Goal: Information Seeking & Learning: Learn about a topic

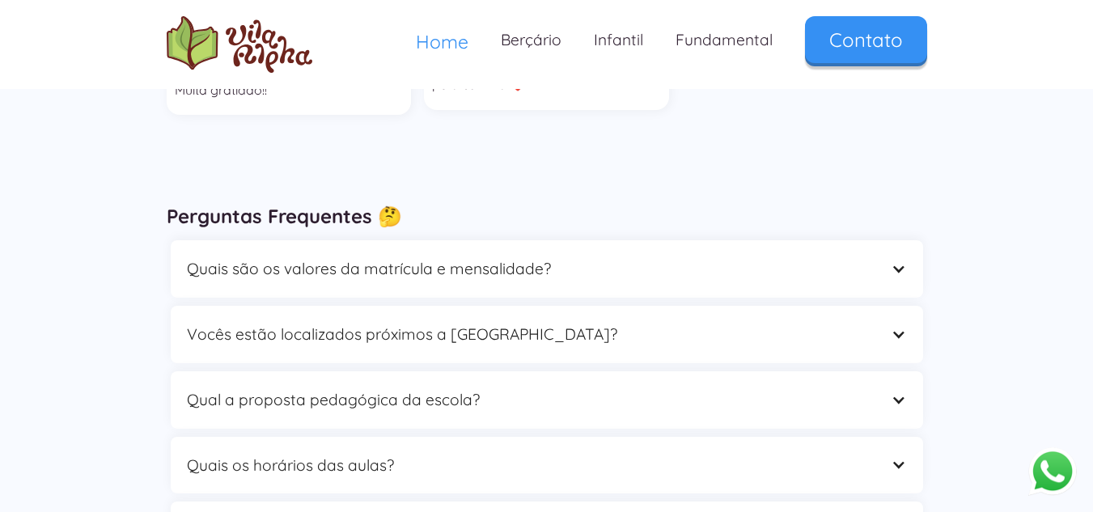
scroll to position [4489, 0]
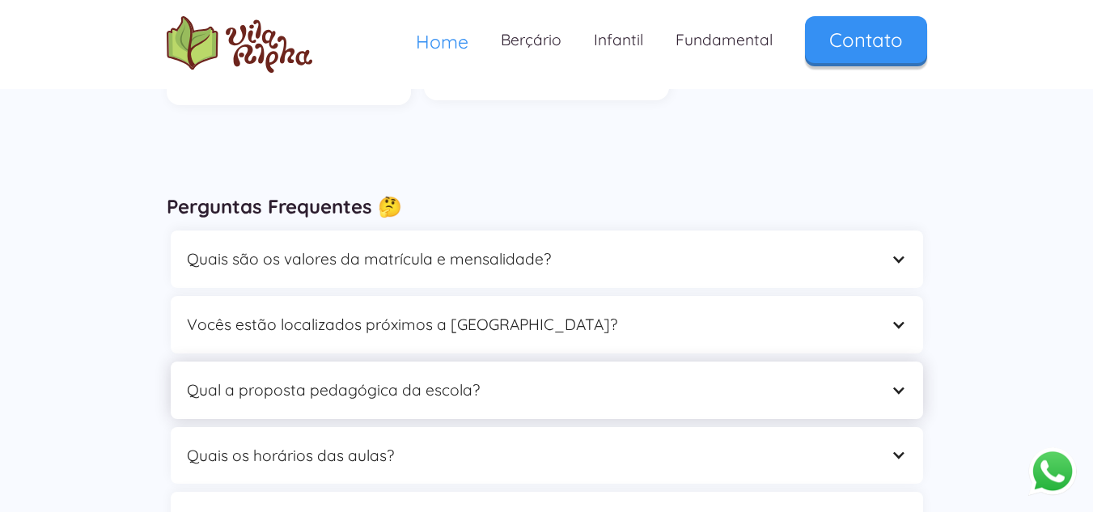
click at [701, 362] on div "Qual a proposta pedagógica da escola?" at bounding box center [547, 390] width 752 height 57
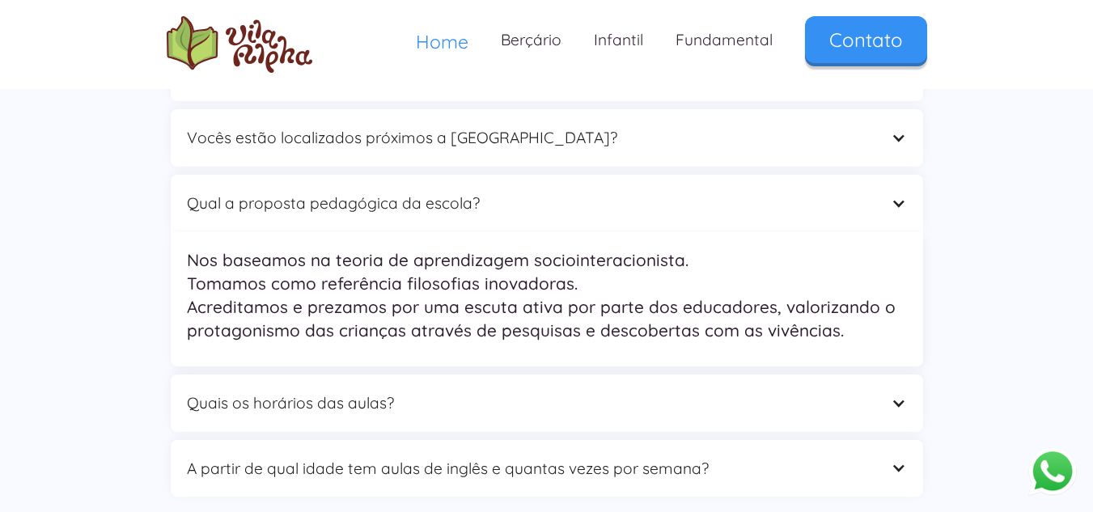
scroll to position [4732, 0]
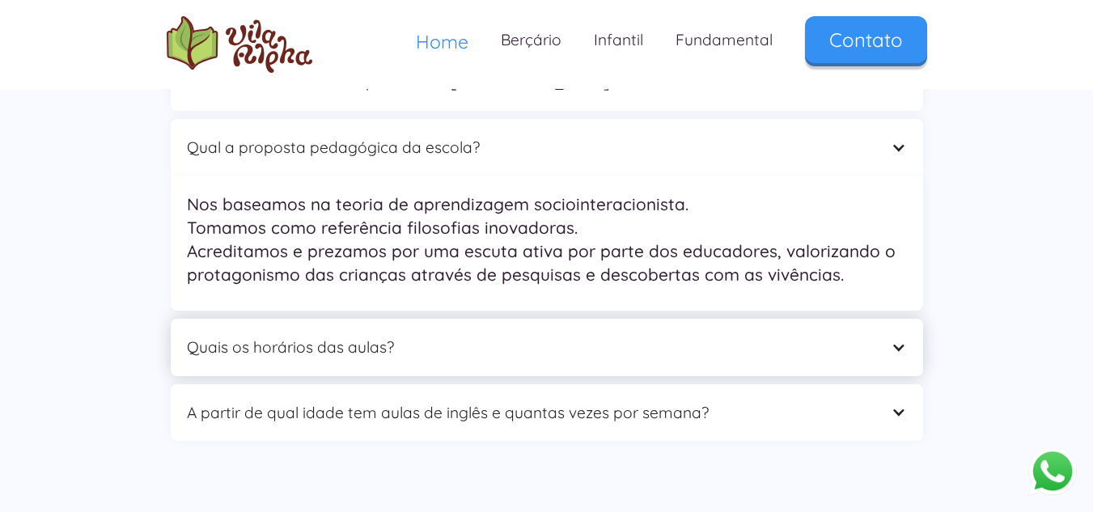
click at [768, 335] on div "Quais os horários das aulas?" at bounding box center [531, 347] width 688 height 25
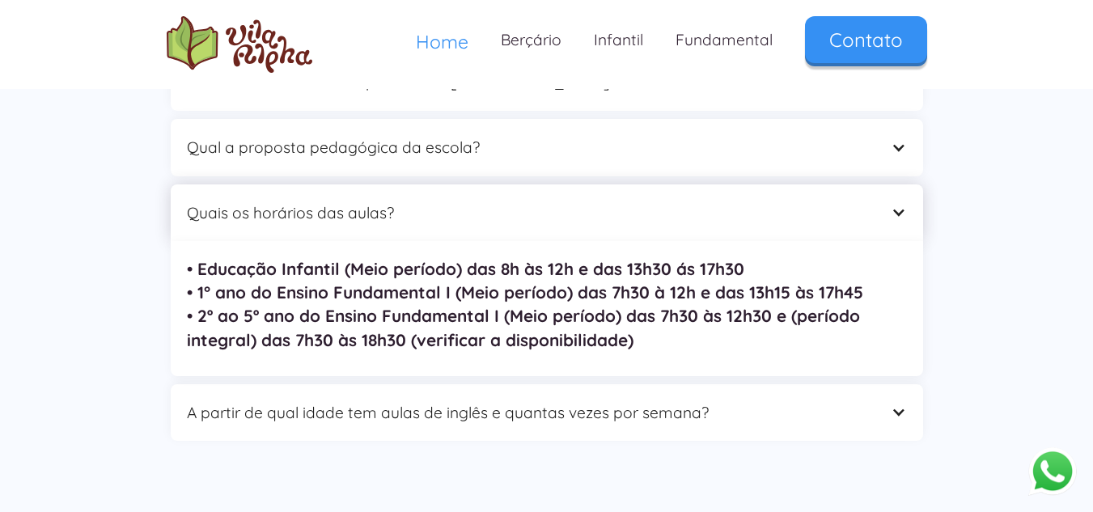
click at [849, 201] on div "Quais os horários das aulas?" at bounding box center [531, 213] width 688 height 25
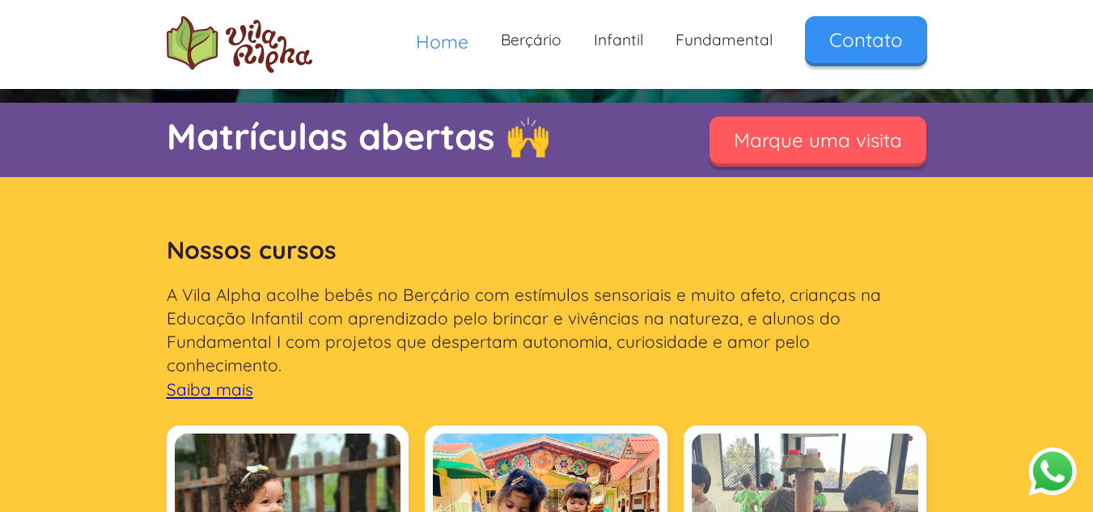
scroll to position [0, 0]
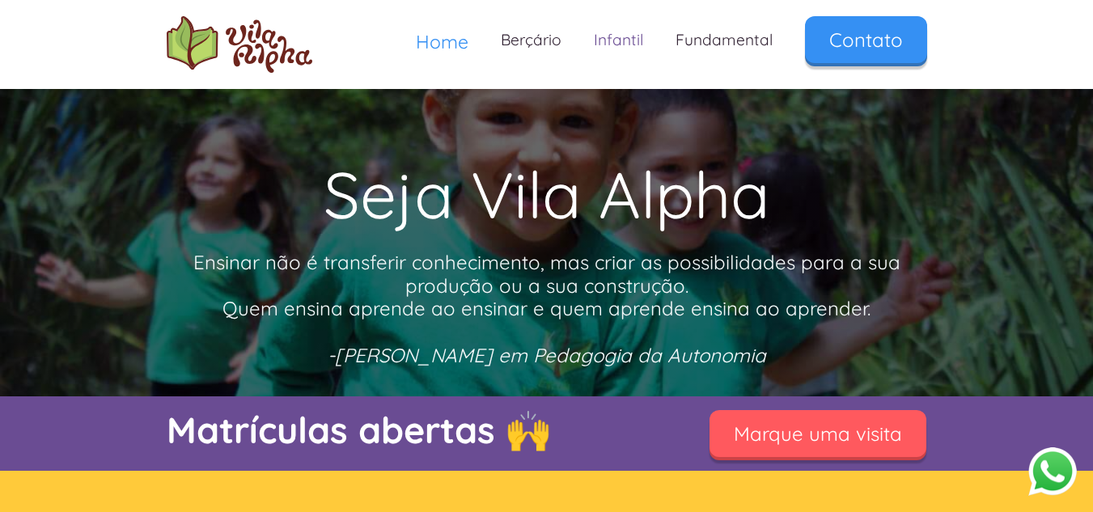
click at [632, 38] on link "Infantil" at bounding box center [619, 40] width 82 height 48
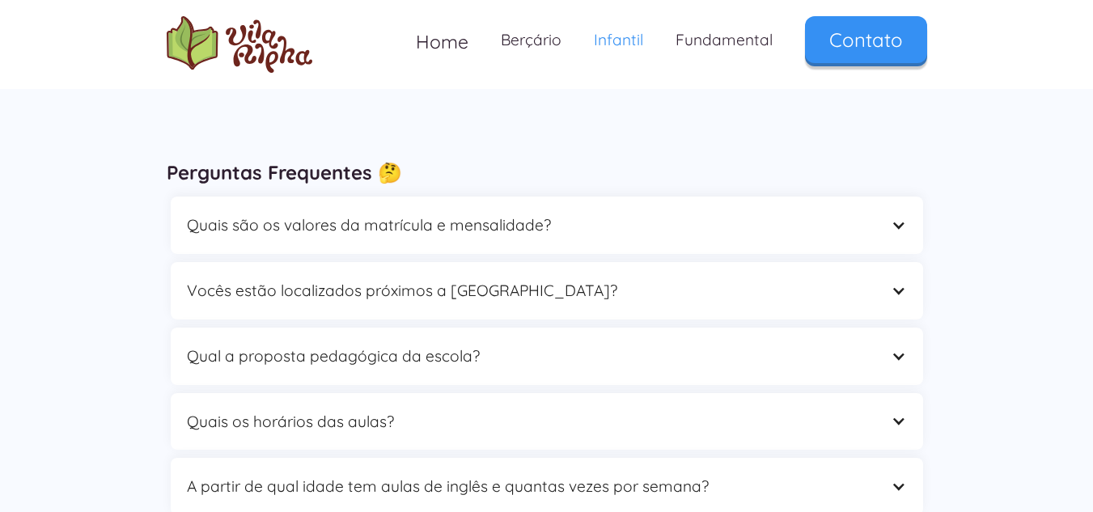
scroll to position [4530, 0]
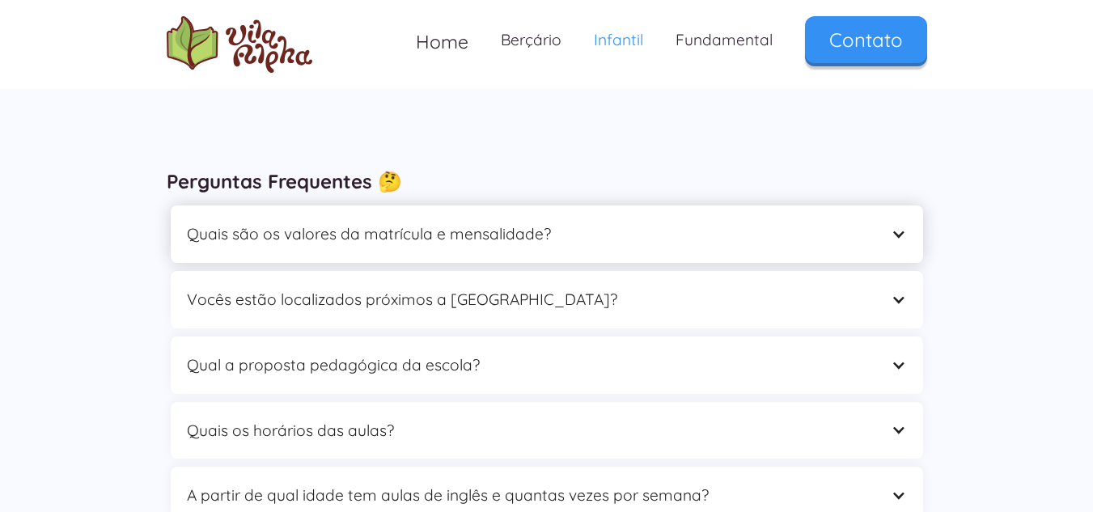
click at [611, 222] on div "Quais são os valores da matrícula e mensalidade?" at bounding box center [531, 234] width 688 height 25
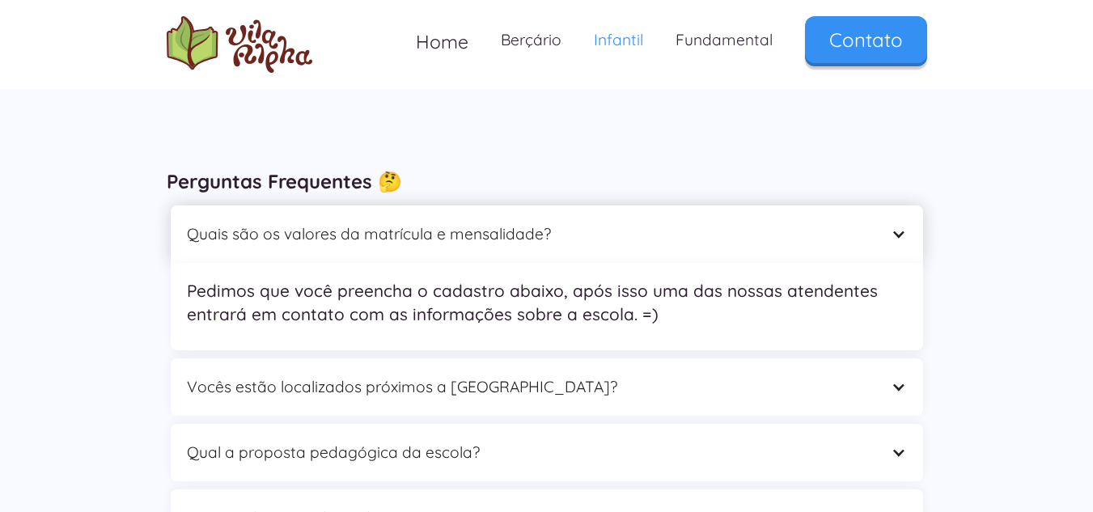
click at [611, 222] on div "Quais são os valores da matrícula e mensalidade?" at bounding box center [531, 234] width 688 height 25
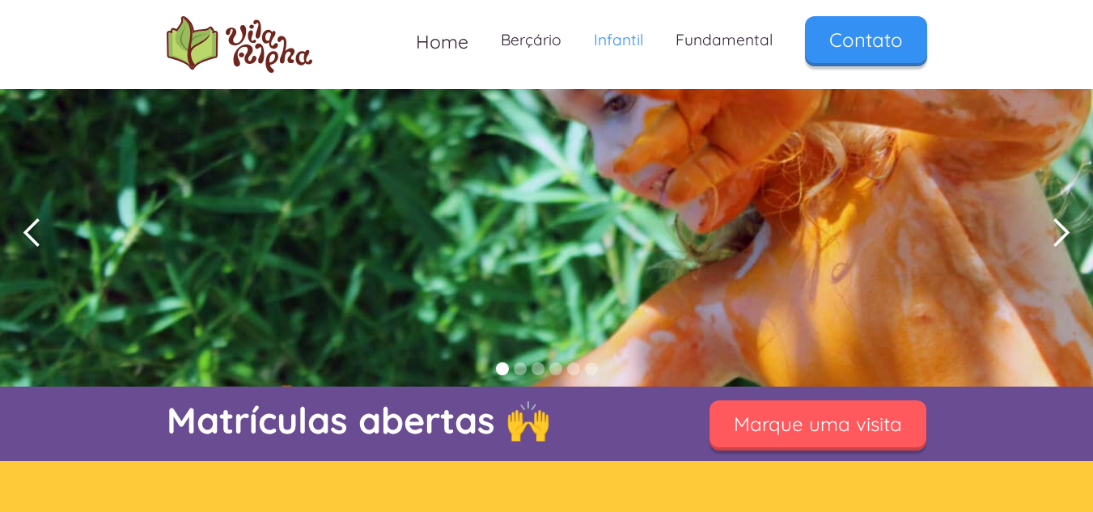
scroll to position [0, 0]
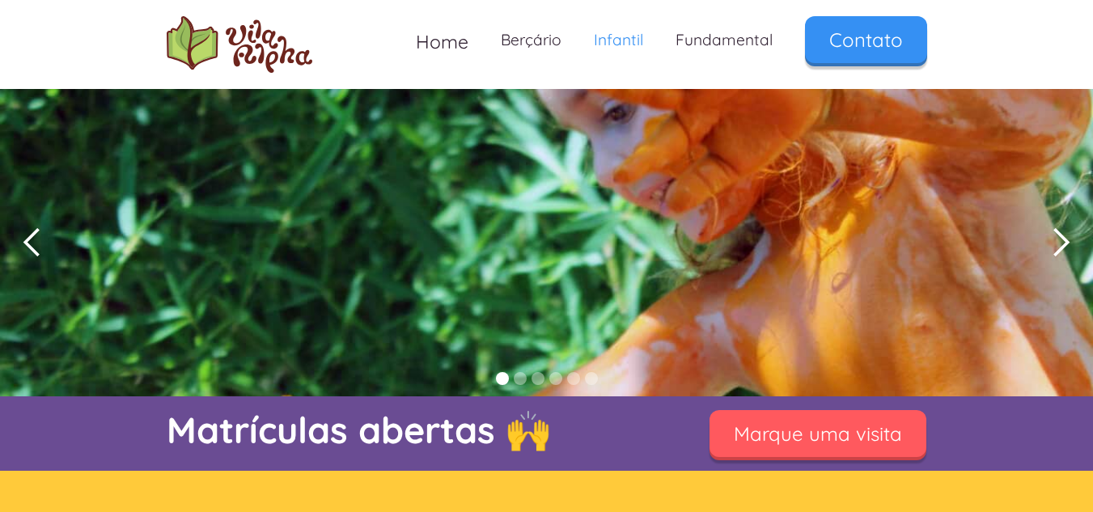
click at [1052, 250] on div "next slide" at bounding box center [1060, 242] width 32 height 32
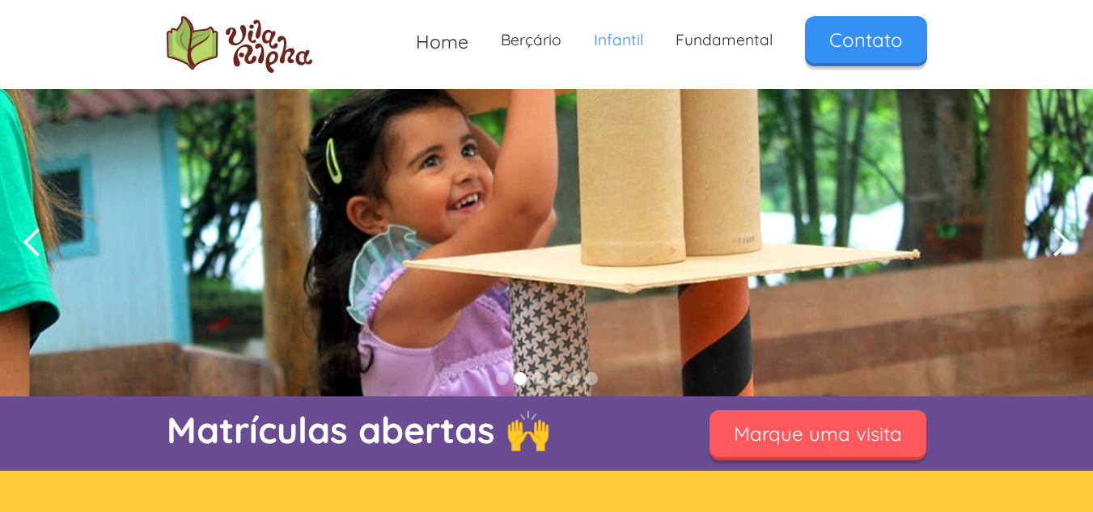
click at [1051, 249] on div "next slide" at bounding box center [1060, 242] width 32 height 32
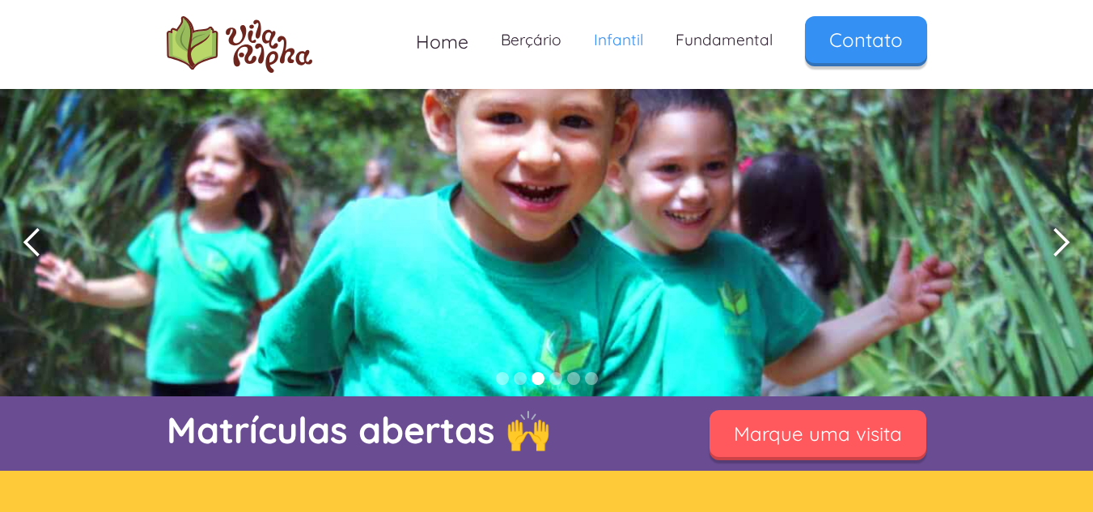
click at [1049, 248] on div "next slide" at bounding box center [1060, 242] width 32 height 32
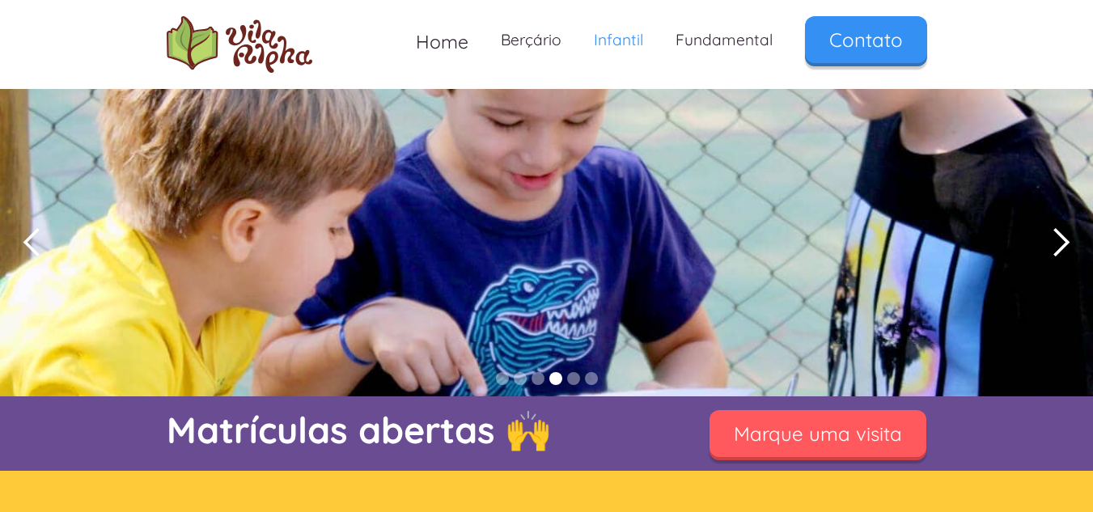
click at [1049, 248] on div "next slide" at bounding box center [1060, 242] width 32 height 32
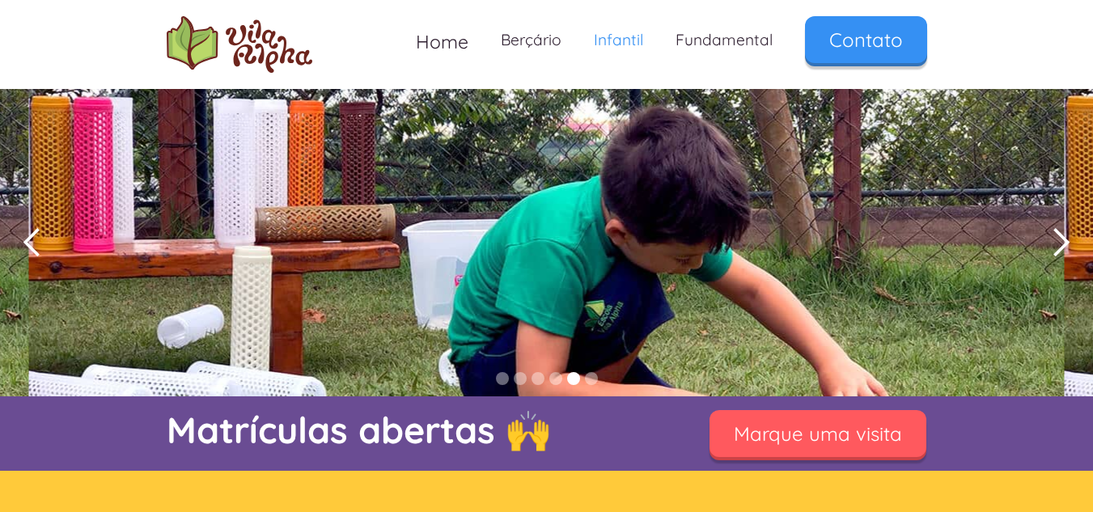
click at [1049, 248] on div "next slide" at bounding box center [1060, 242] width 32 height 32
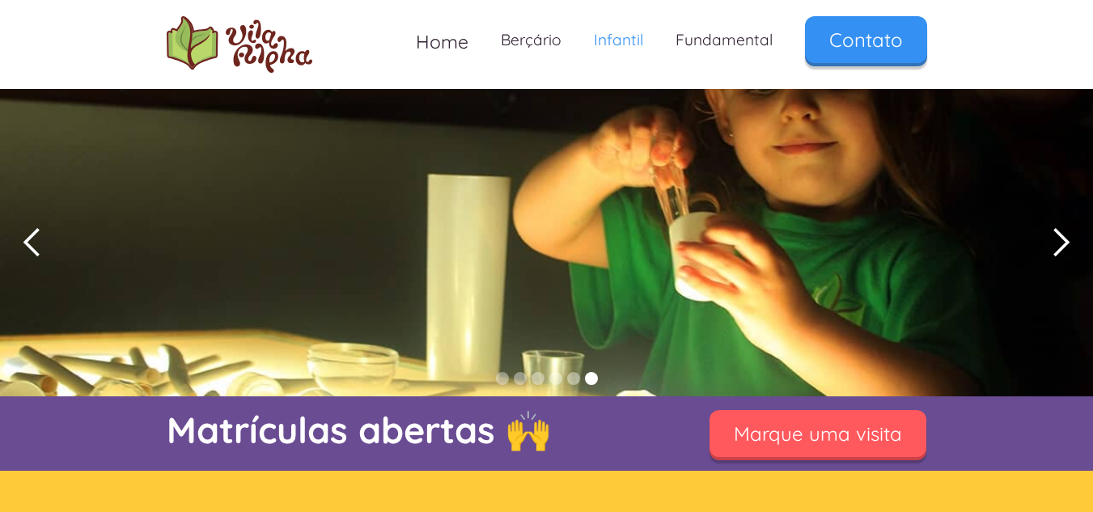
click at [1048, 247] on div "next slide" at bounding box center [1060, 242] width 32 height 32
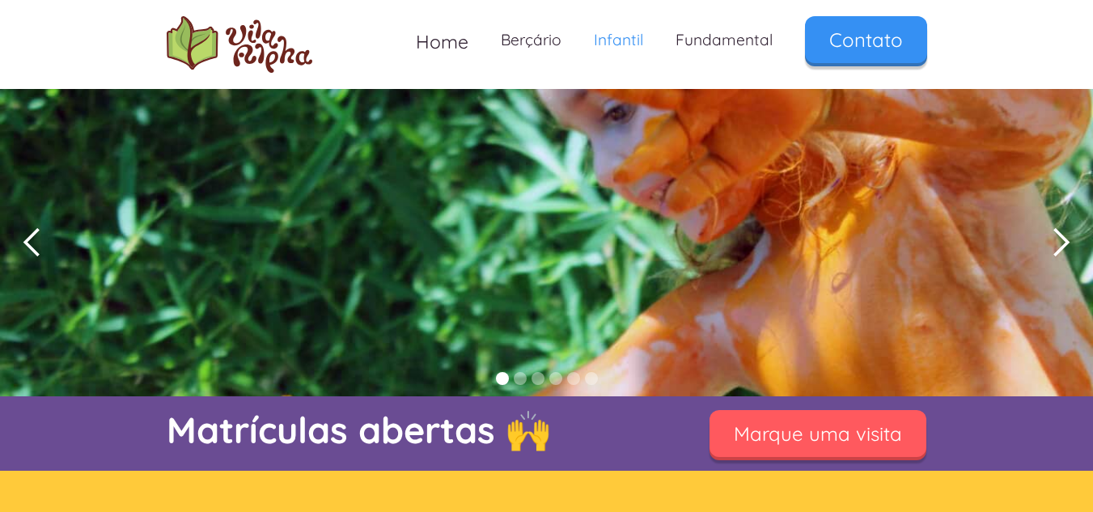
click at [1048, 247] on div "next slide" at bounding box center [1060, 242] width 32 height 32
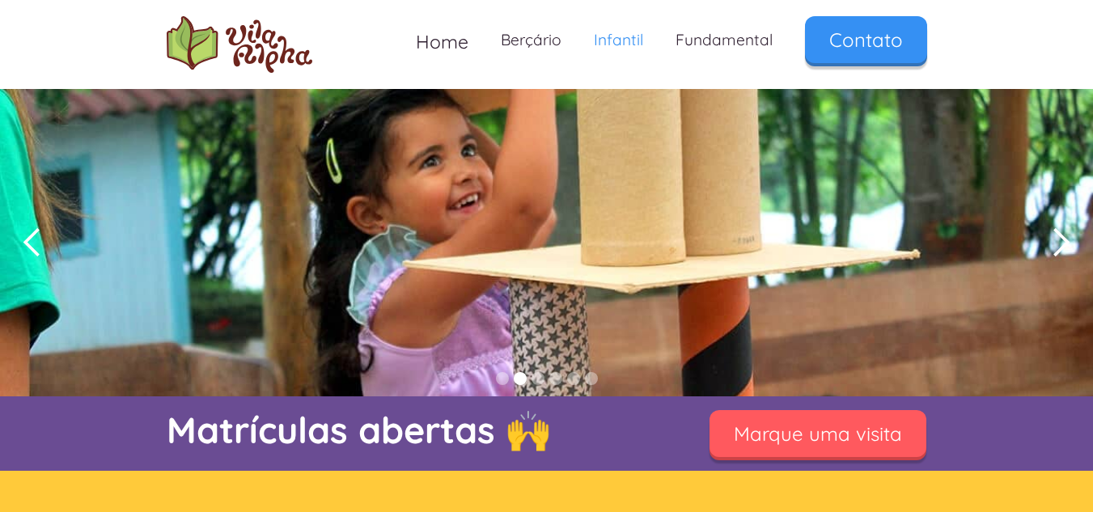
click at [1048, 247] on div "next slide" at bounding box center [1060, 242] width 32 height 32
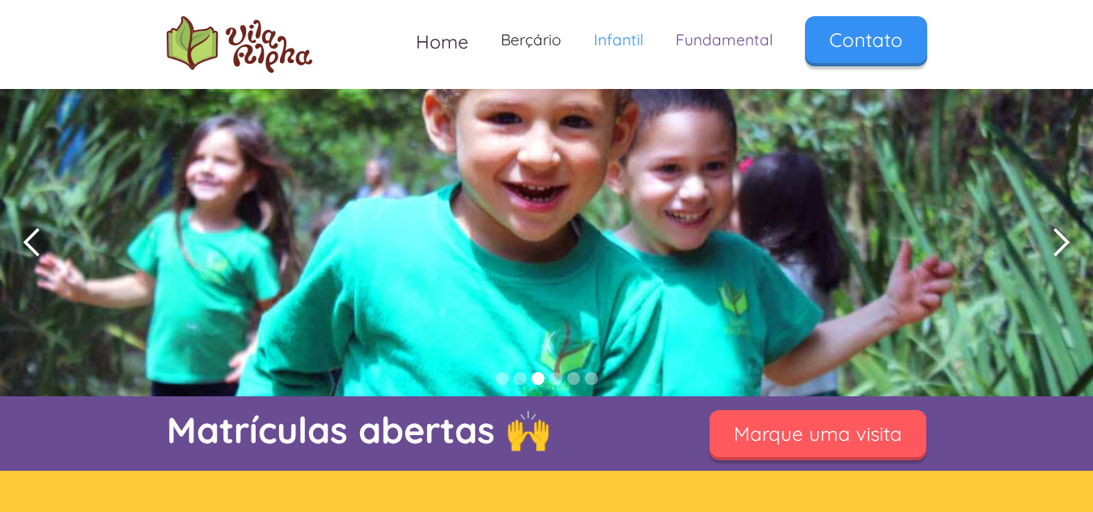
click at [737, 28] on link "Fundamental" at bounding box center [723, 40] width 129 height 48
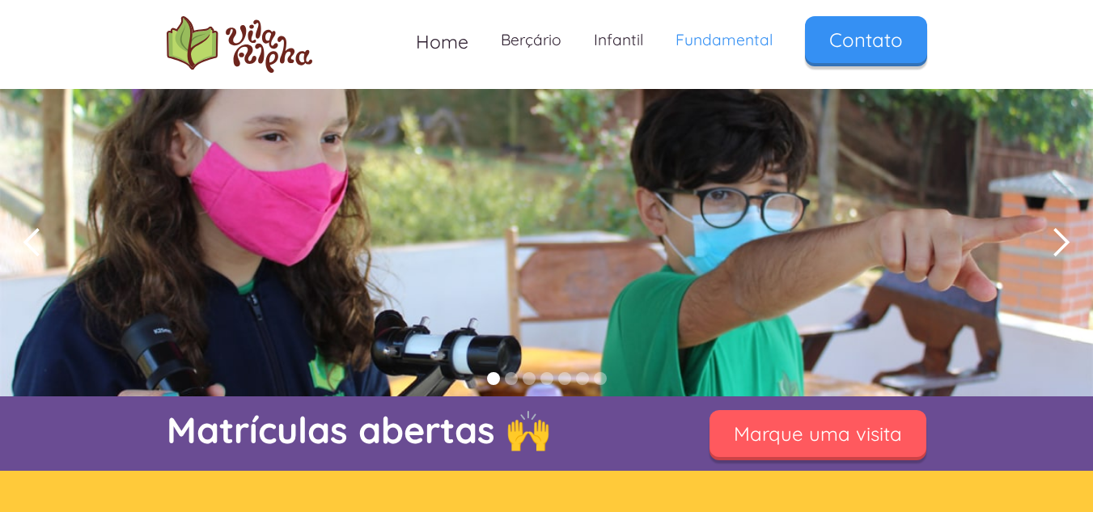
click at [1077, 243] on div "next slide" at bounding box center [1060, 242] width 65 height 307
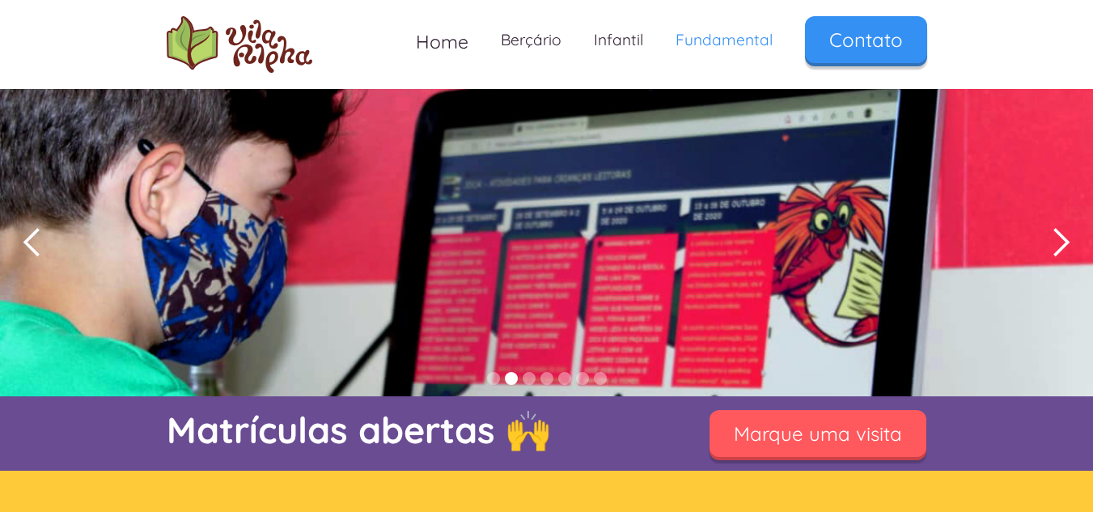
click at [1077, 242] on div "next slide" at bounding box center [1060, 242] width 65 height 307
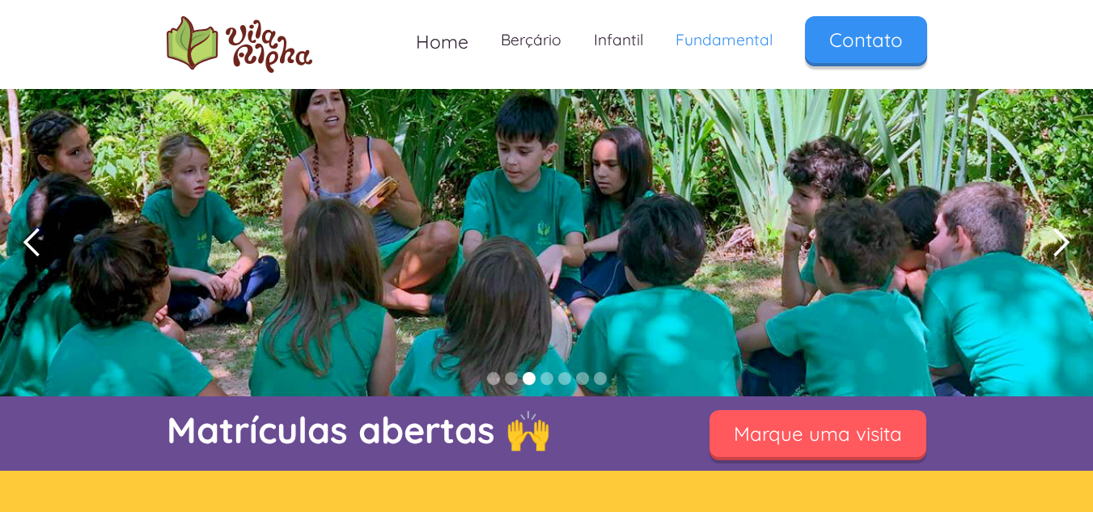
click at [1077, 242] on div "next slide" at bounding box center [1060, 242] width 65 height 307
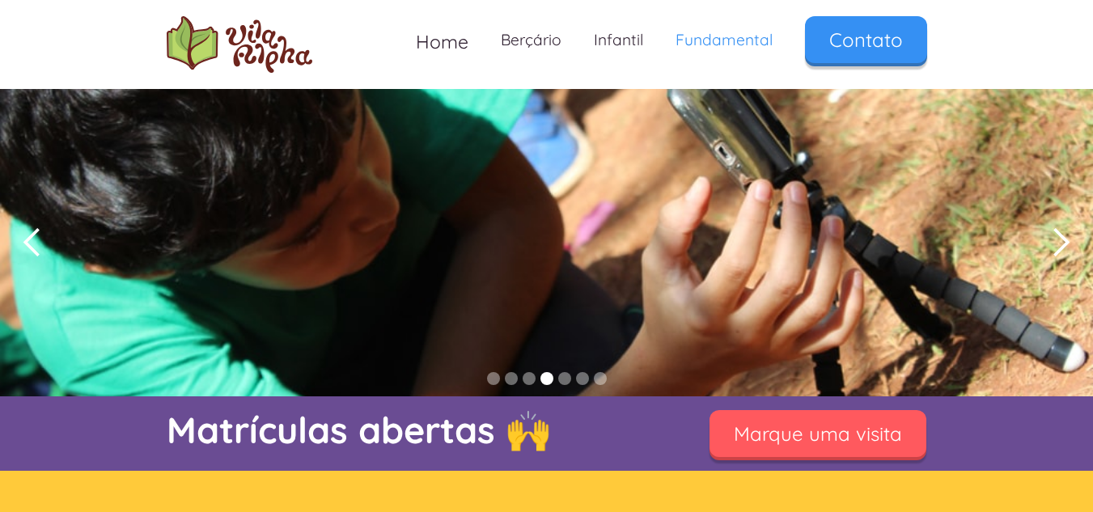
click at [1077, 242] on div "next slide" at bounding box center [1060, 242] width 65 height 307
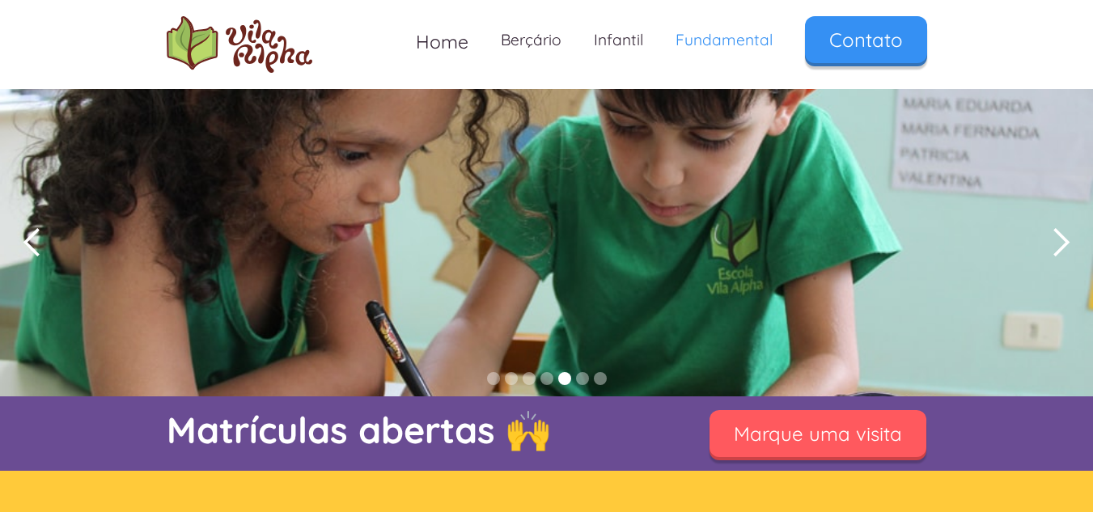
click at [1077, 242] on div "next slide" at bounding box center [1060, 242] width 65 height 307
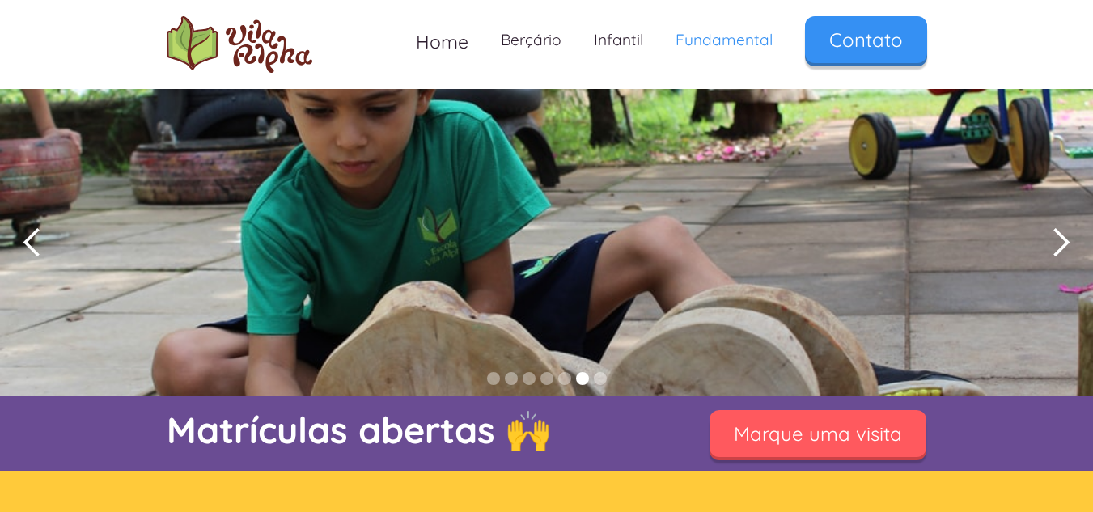
click at [1077, 242] on div "next slide" at bounding box center [1060, 242] width 65 height 307
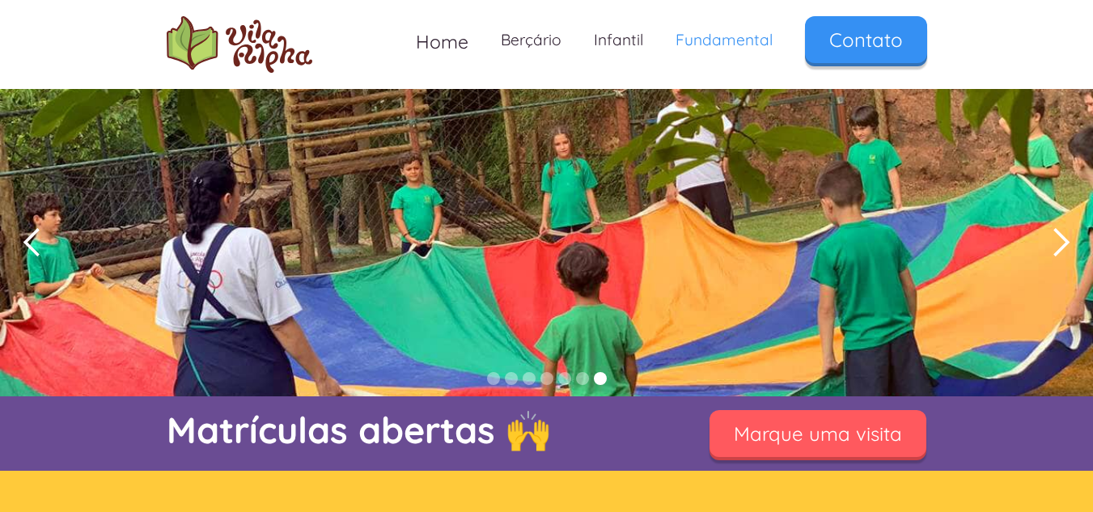
click at [1077, 242] on div "next slide" at bounding box center [1060, 242] width 65 height 307
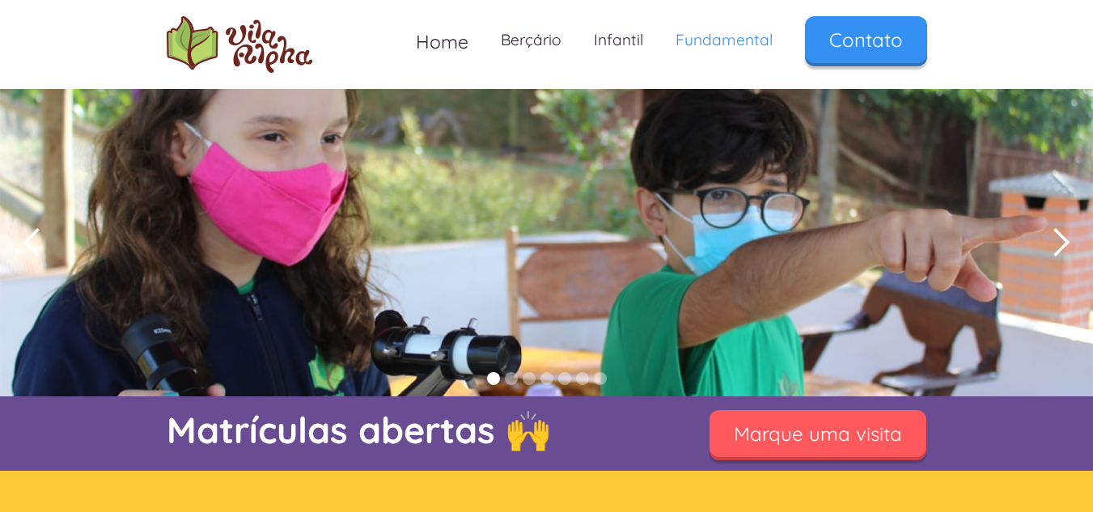
click at [1077, 242] on div "next slide" at bounding box center [1060, 242] width 65 height 307
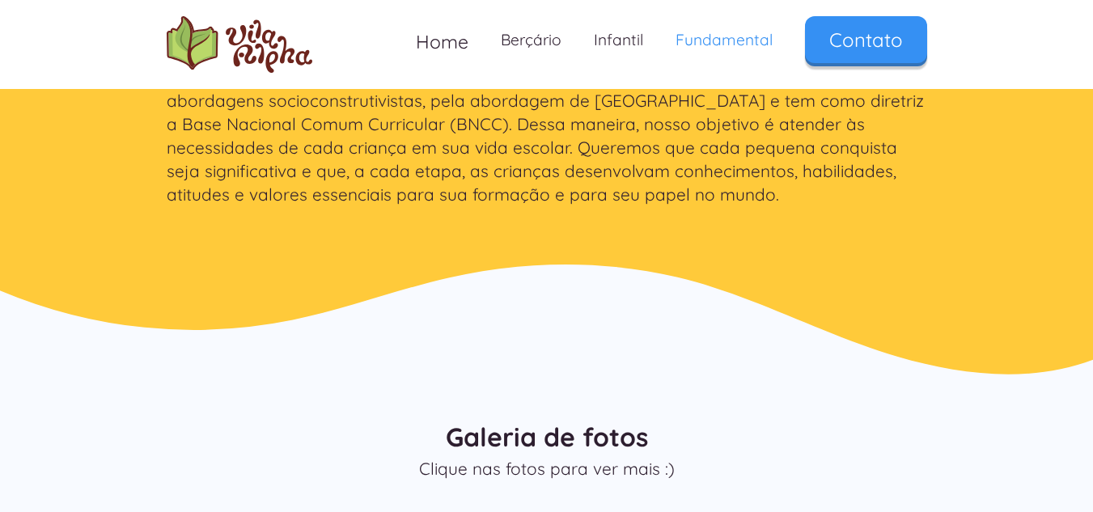
scroll to position [503, 0]
